Goal: Transaction & Acquisition: Purchase product/service

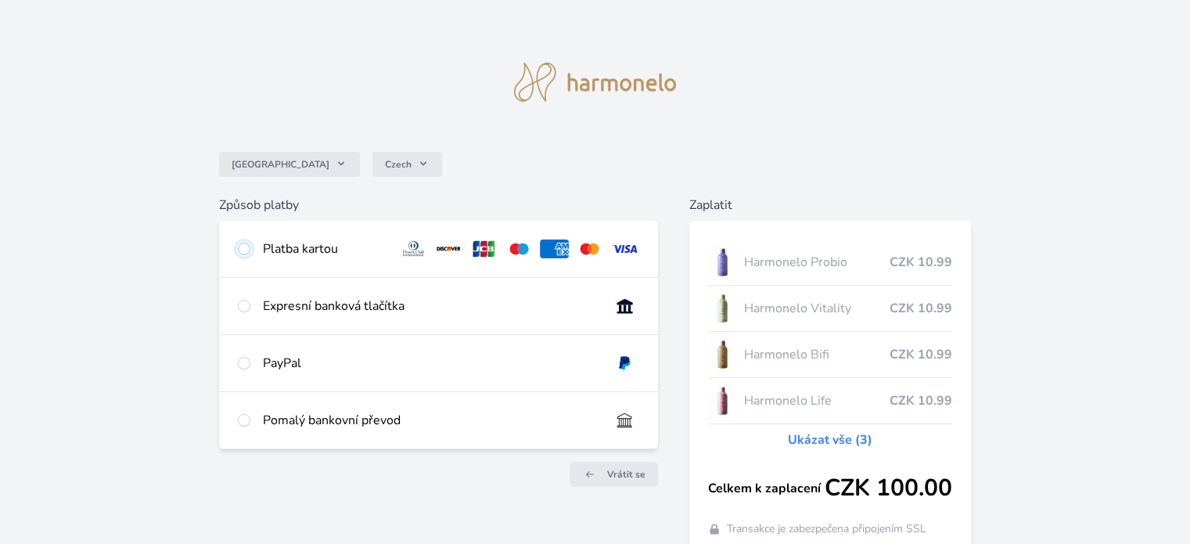
click at [242, 248] on input "radio" at bounding box center [244, 248] width 13 height 13
radio input "true"
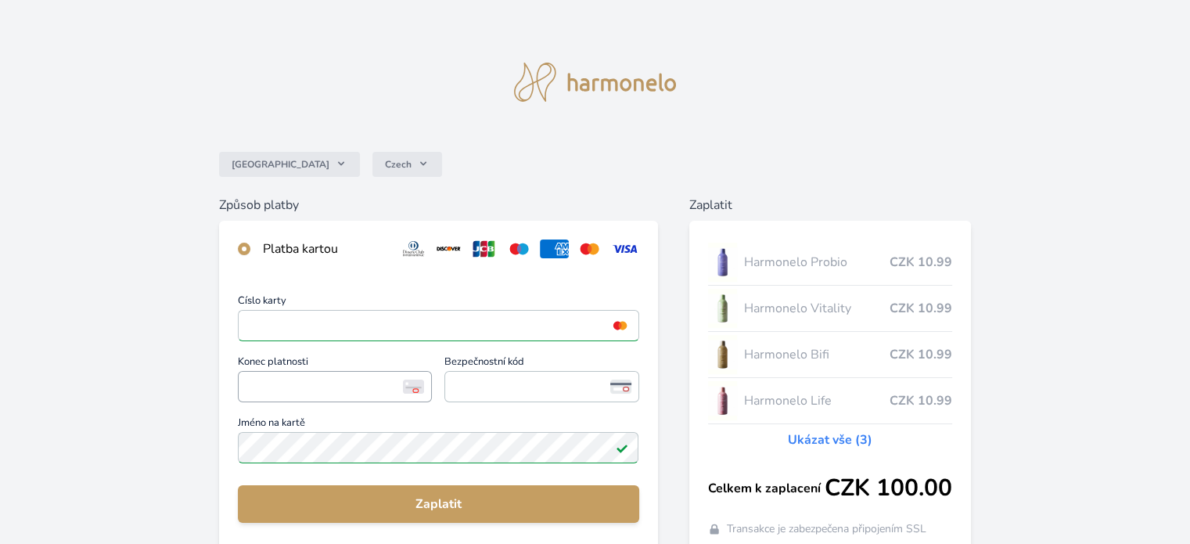
click at [242, 386] on span "<p>Your browser does not support iframes.</p>" at bounding box center [335, 386] width 194 height 31
click at [445, 409] on div "Číslo karty <p>Your browser does not support iframes.</p> Konec platnosti <p>Yo…" at bounding box center [438, 381] width 401 height 171
click at [450, 392] on span "<p>Your browser does not support iframes.</p>" at bounding box center [541, 386] width 194 height 31
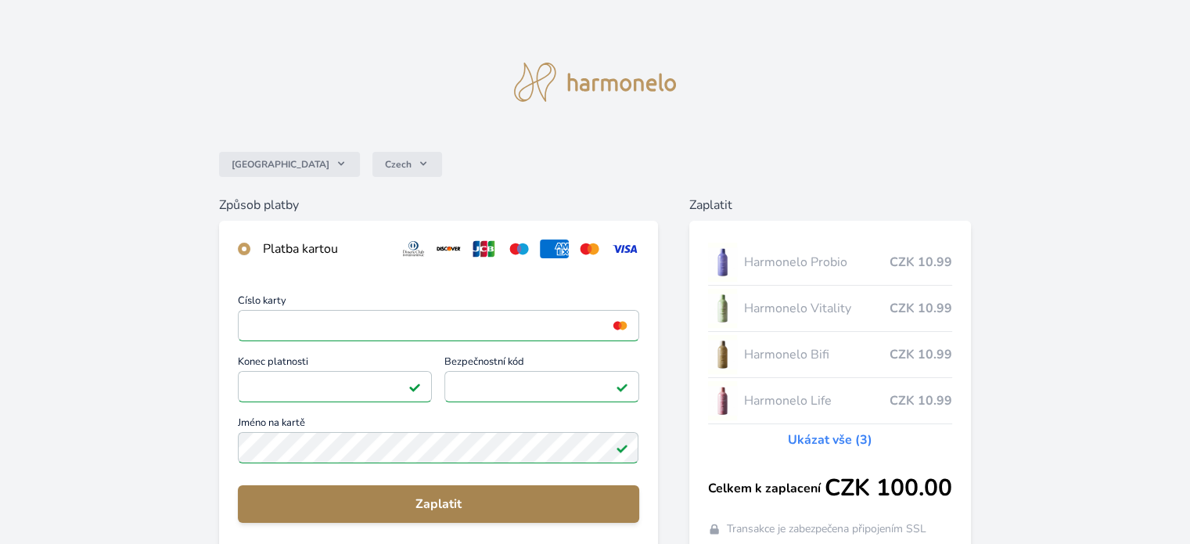
click at [440, 498] on span "Zaplatit" at bounding box center [437, 503] width 375 height 19
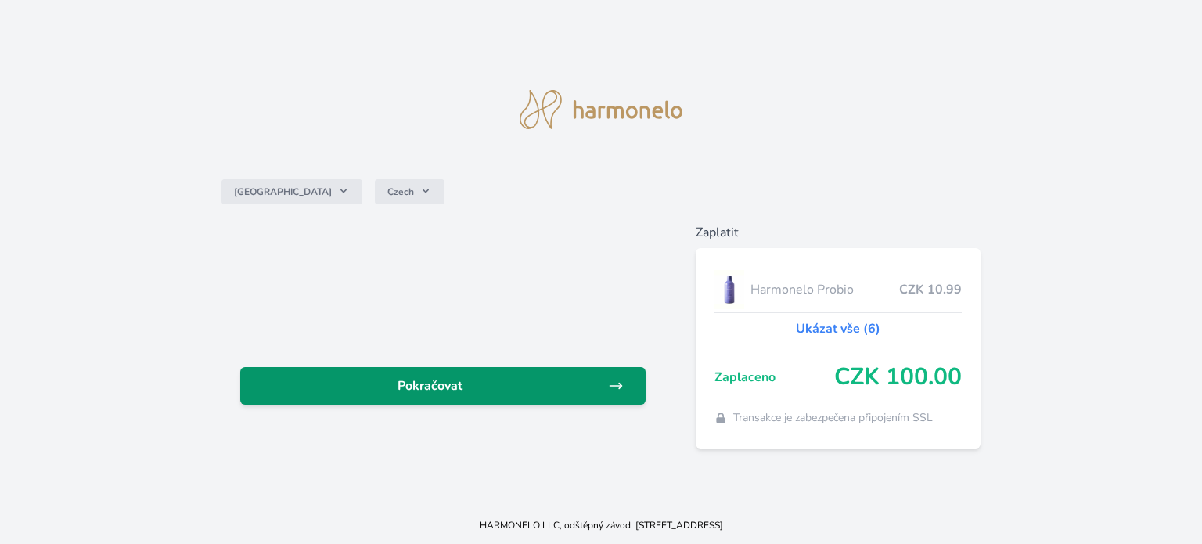
click at [428, 383] on span "Pokračovat" at bounding box center [430, 385] width 355 height 19
